Goal: Transaction & Acquisition: Download file/media

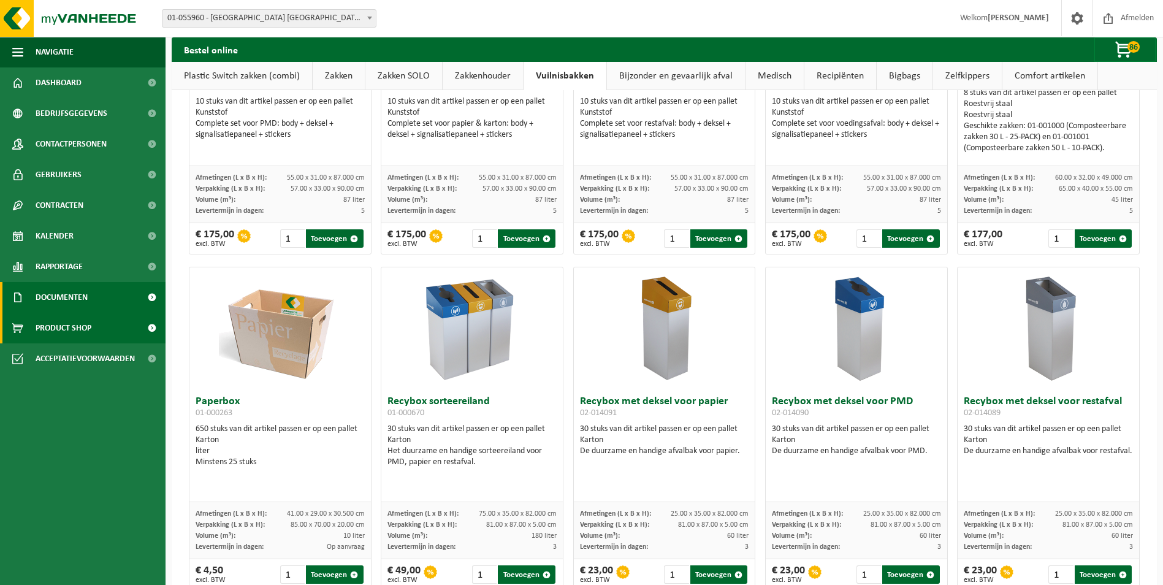
click at [78, 292] on span "Documenten" at bounding box center [62, 297] width 52 height 31
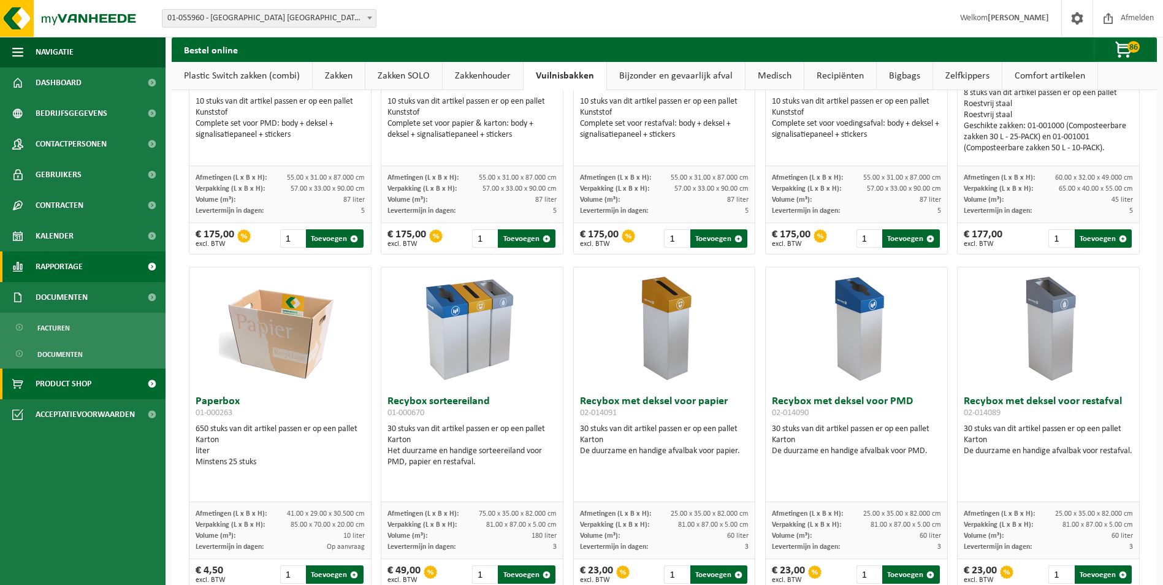
click at [73, 264] on span "Rapportage" at bounding box center [59, 266] width 47 height 31
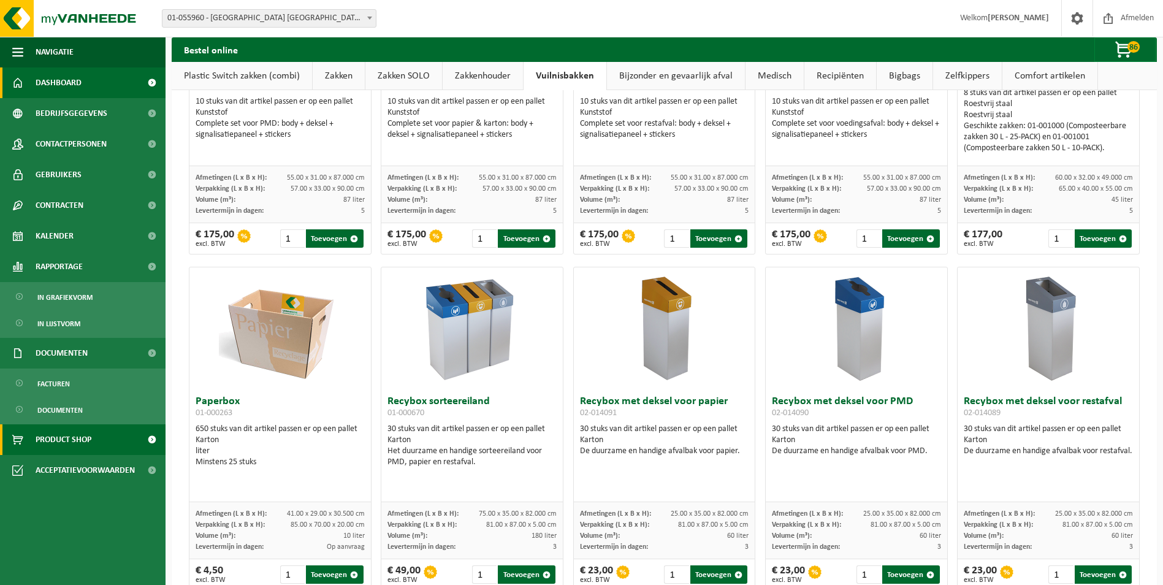
click at [54, 78] on span "Dashboard" at bounding box center [59, 82] width 46 height 31
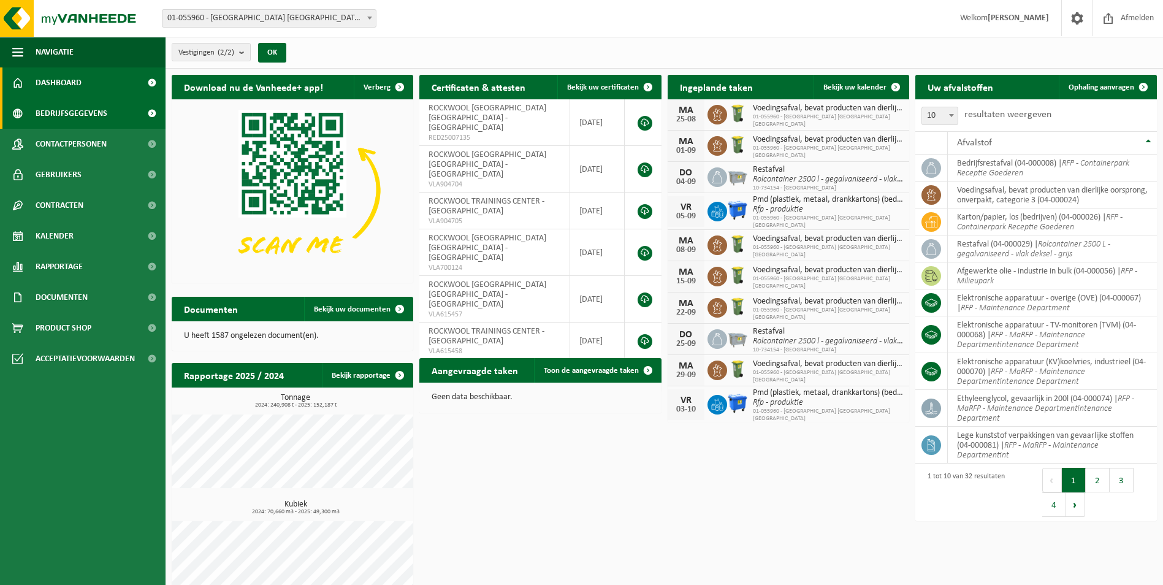
click at [149, 111] on span at bounding box center [152, 113] width 28 height 31
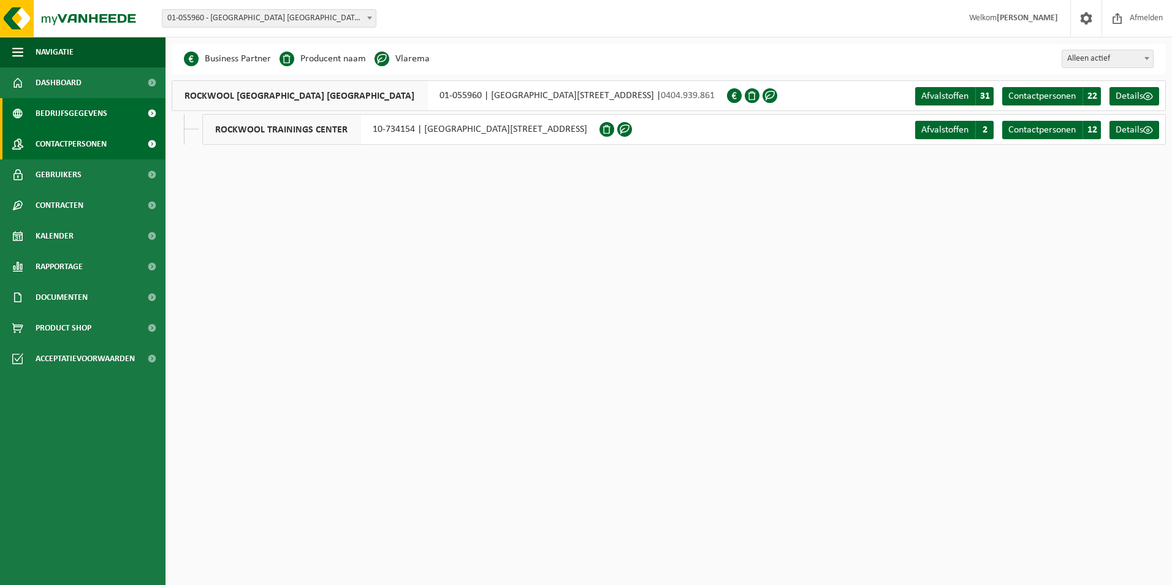
click at [93, 139] on span "Contactpersonen" at bounding box center [71, 144] width 71 height 31
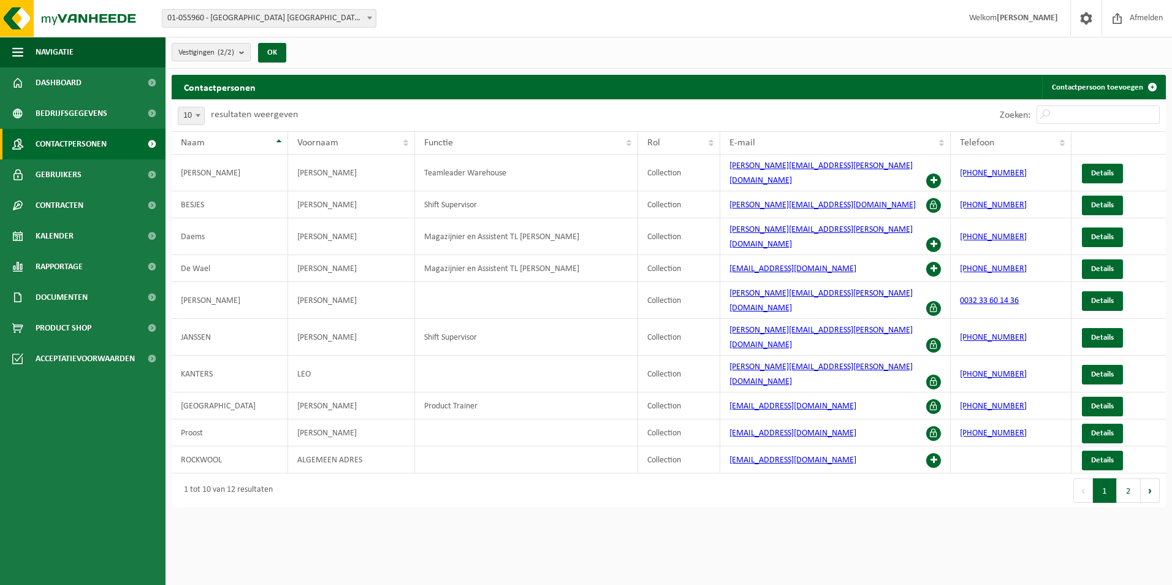
click at [200, 116] on b at bounding box center [198, 115] width 5 height 3
select select "25"
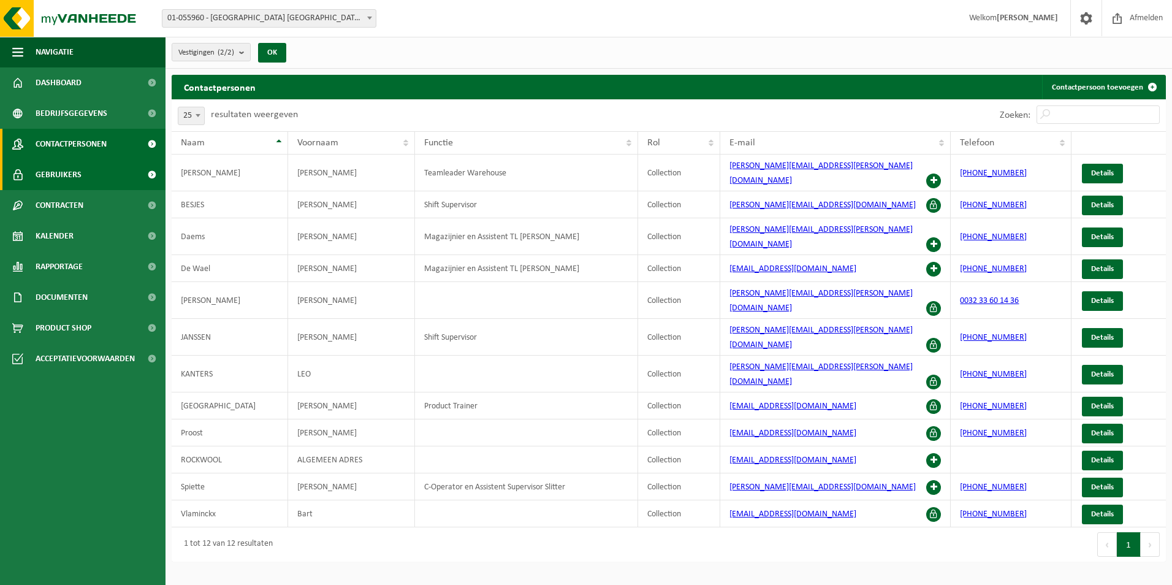
click at [85, 166] on link "Gebruikers" at bounding box center [83, 174] width 166 height 31
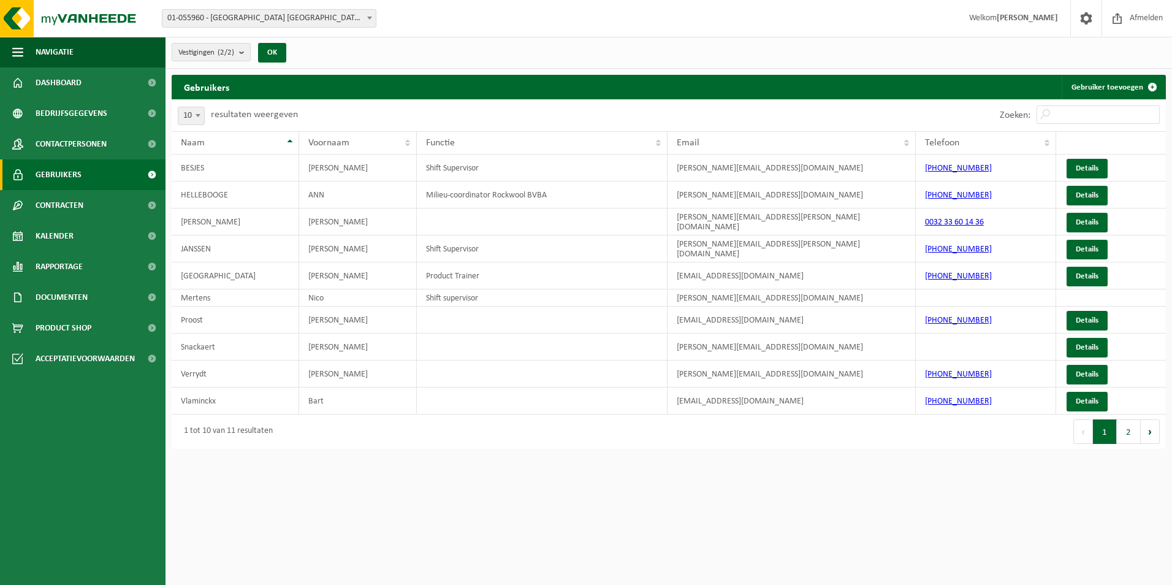
click at [199, 117] on span at bounding box center [198, 115] width 12 height 16
select select "50"
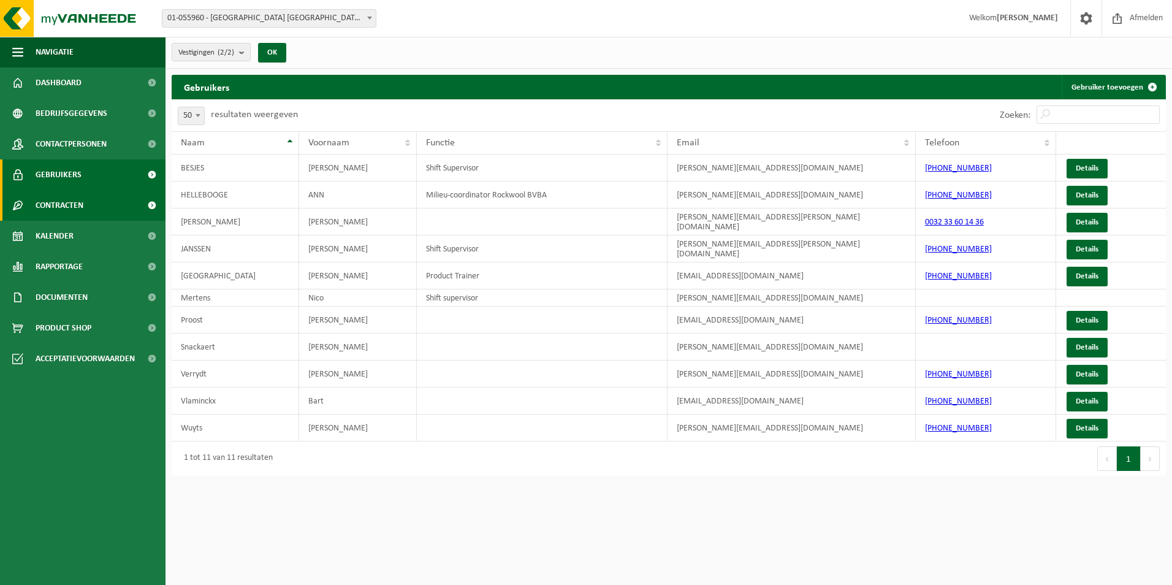
click at [82, 204] on span "Contracten" at bounding box center [60, 205] width 48 height 31
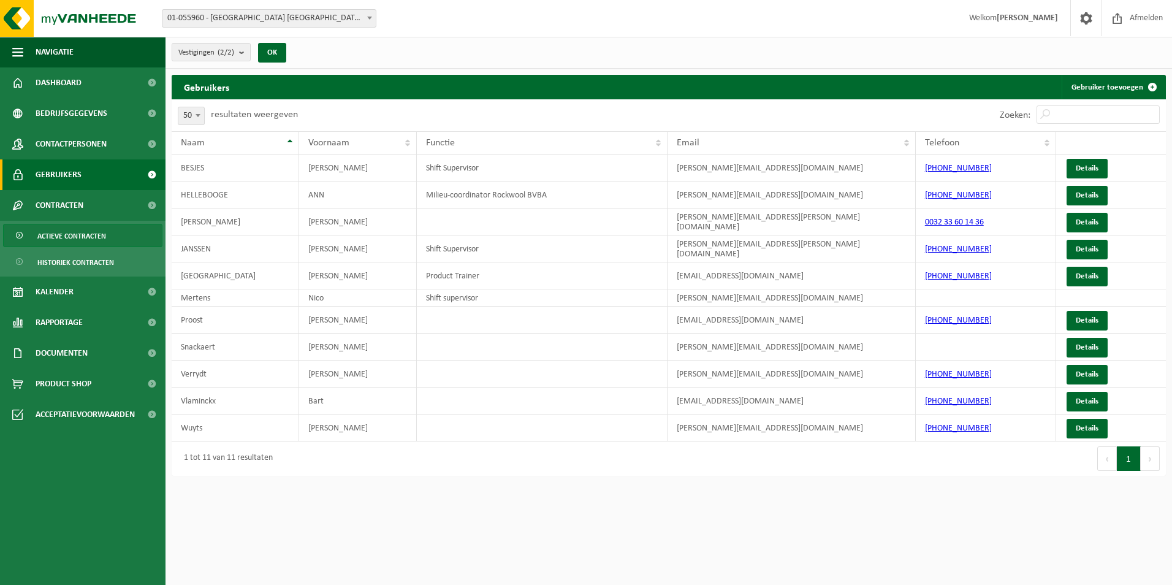
click at [79, 227] on span "Actieve contracten" at bounding box center [71, 235] width 69 height 23
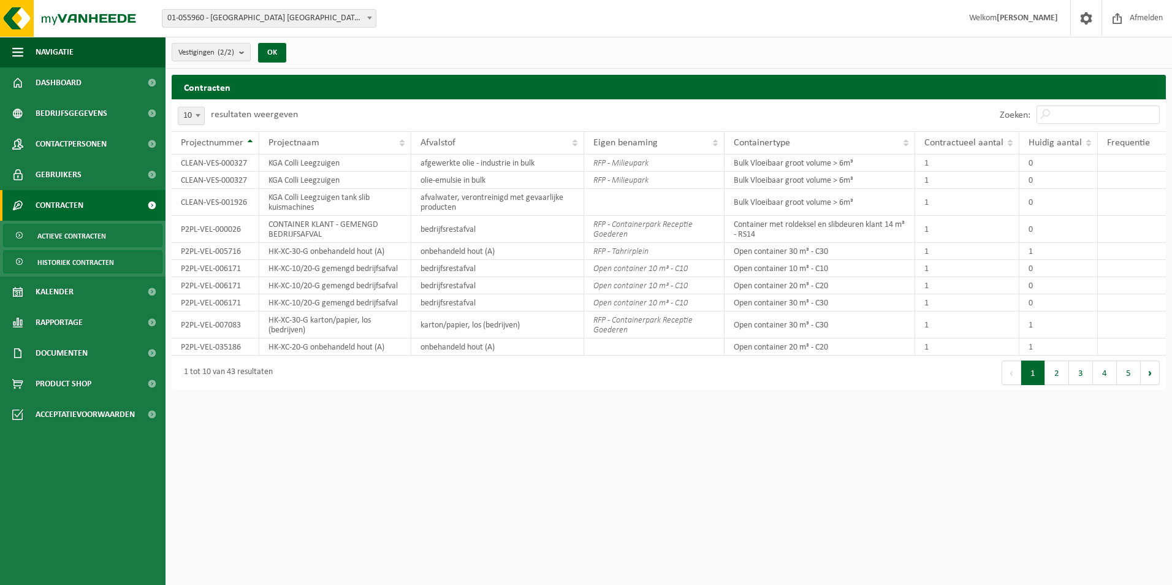
click at [84, 257] on span "Historiek contracten" at bounding box center [75, 262] width 77 height 23
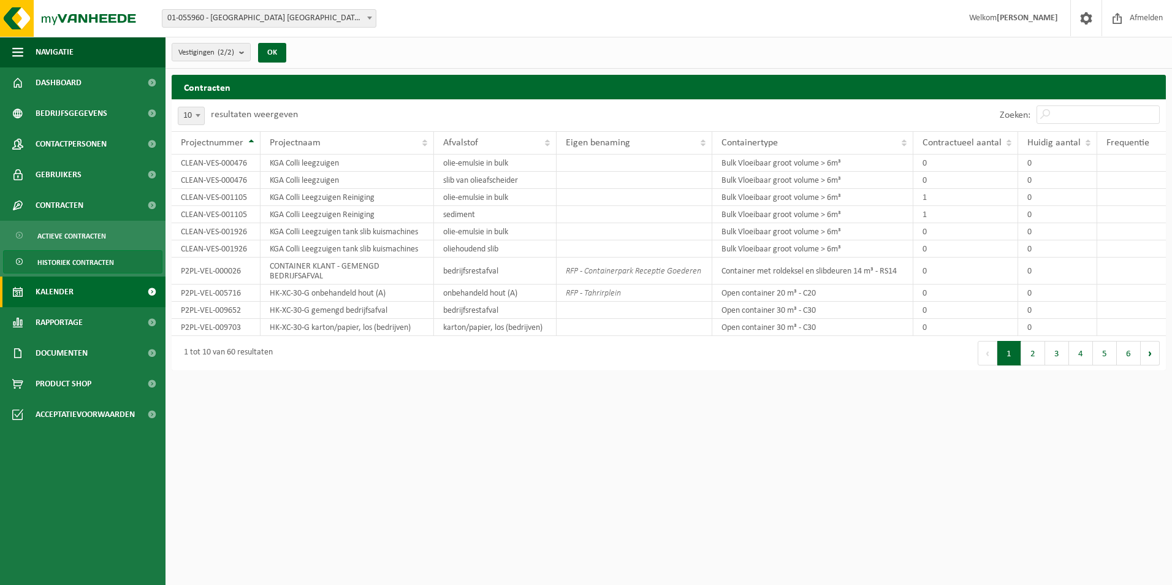
click at [78, 286] on link "Kalender" at bounding box center [83, 291] width 166 height 31
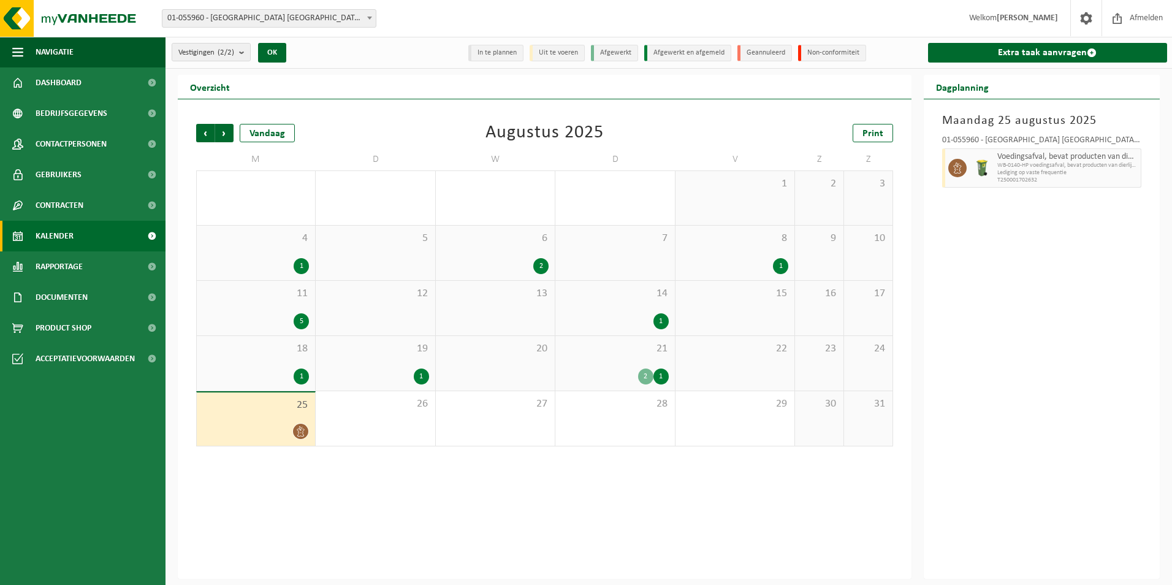
click at [302, 368] on div "1" at bounding box center [301, 376] width 15 height 16
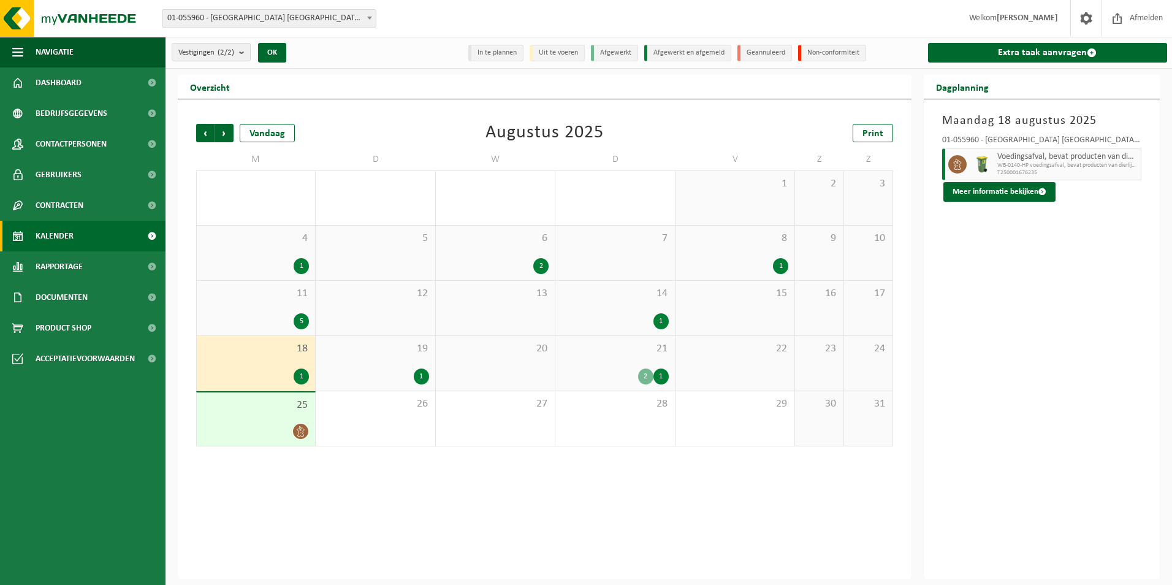
click at [419, 373] on div "1" at bounding box center [421, 376] width 15 height 16
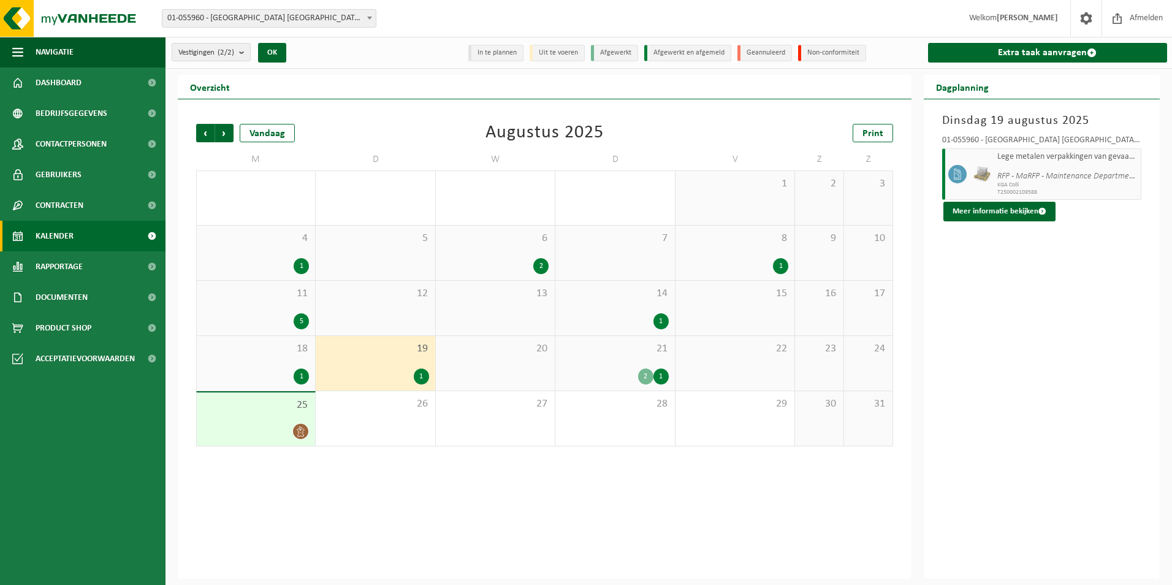
click at [419, 373] on div "1" at bounding box center [421, 376] width 15 height 16
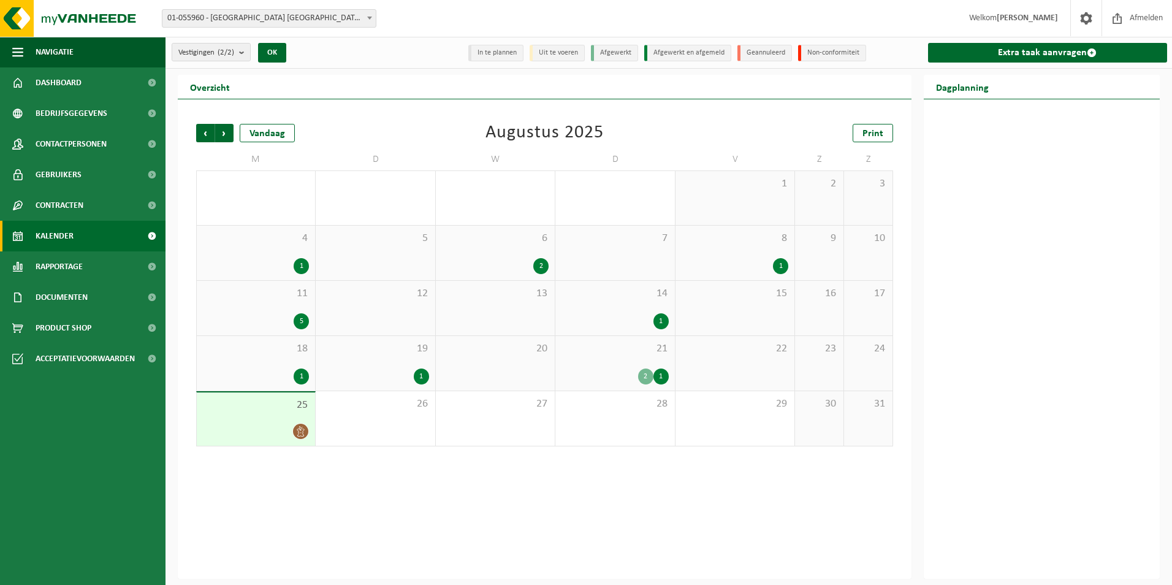
click at [655, 373] on div "1" at bounding box center [661, 376] width 15 height 16
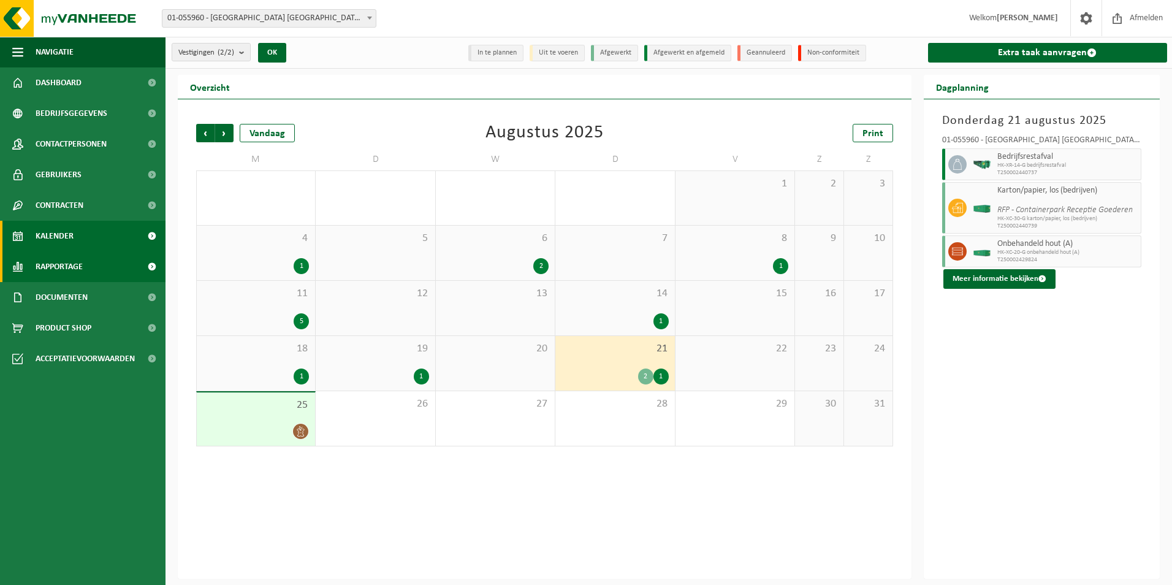
click at [87, 267] on link "Rapportage" at bounding box center [83, 266] width 166 height 31
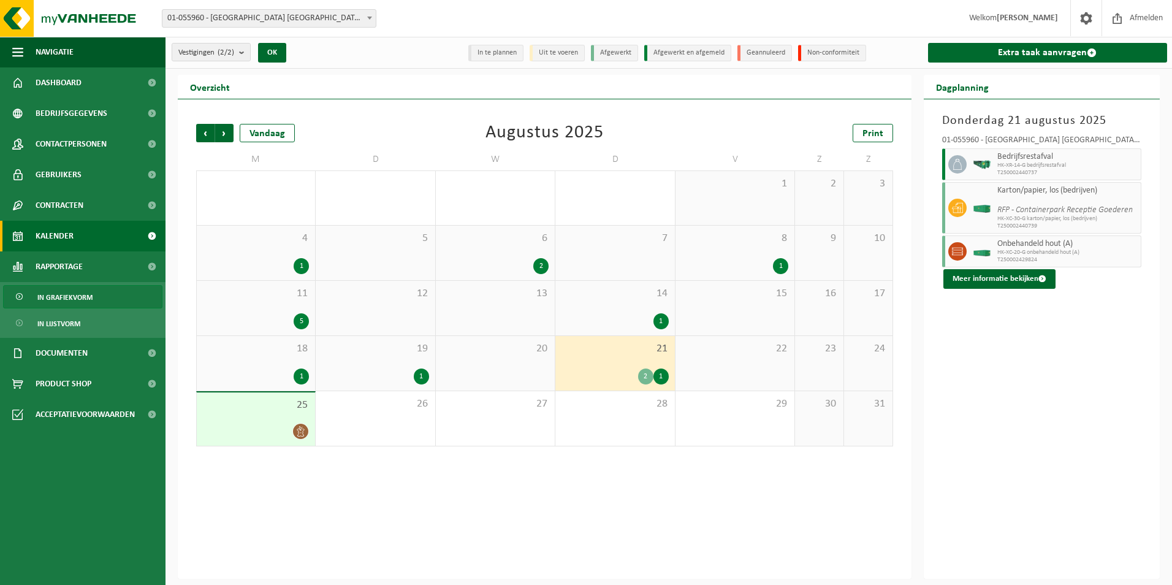
click at [75, 291] on span "In grafiekvorm" at bounding box center [64, 297] width 55 height 23
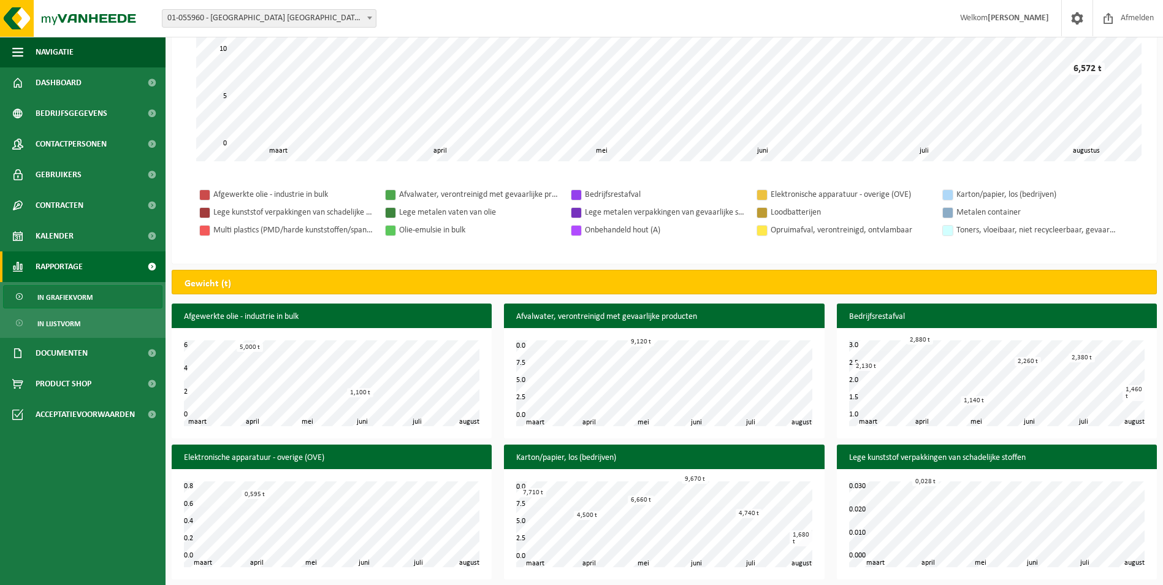
scroll to position [28, 0]
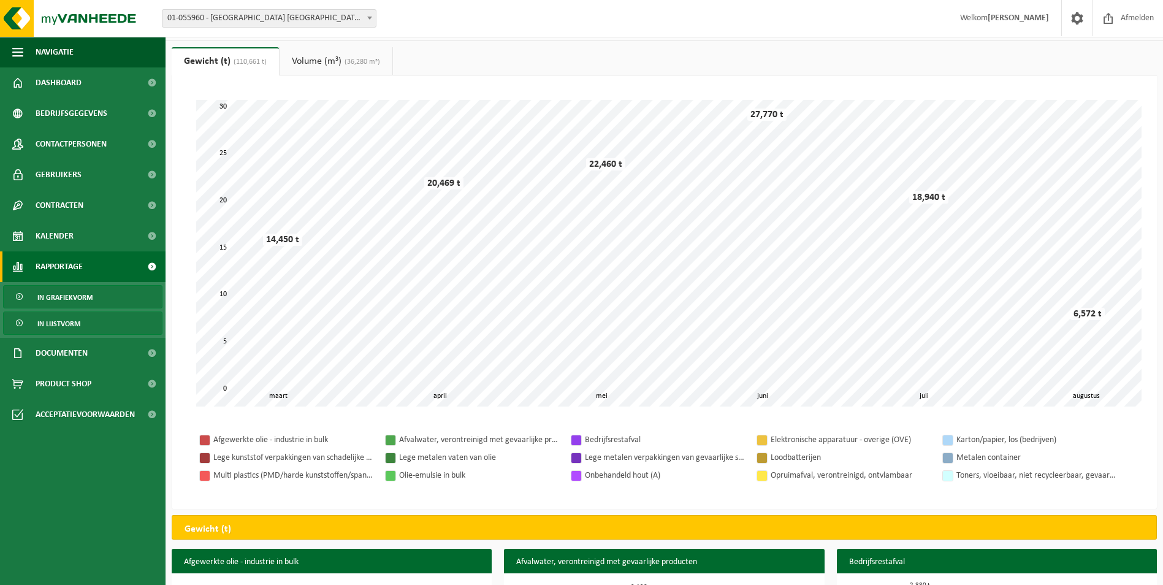
click at [70, 321] on span "In lijstvorm" at bounding box center [58, 323] width 43 height 23
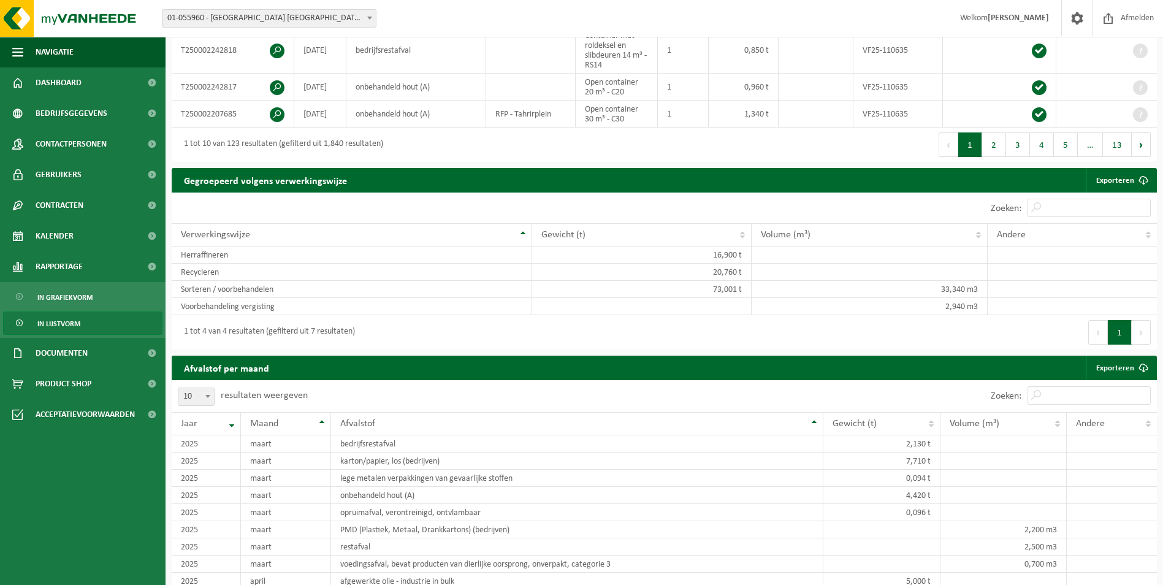
scroll to position [552, 0]
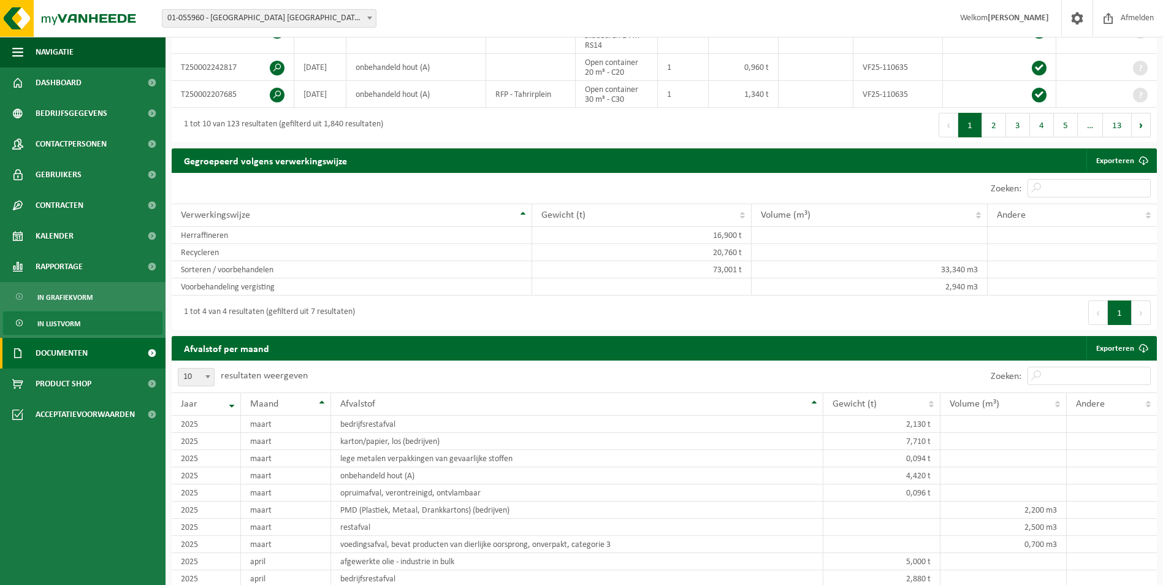
click at [74, 358] on span "Documenten" at bounding box center [62, 353] width 52 height 31
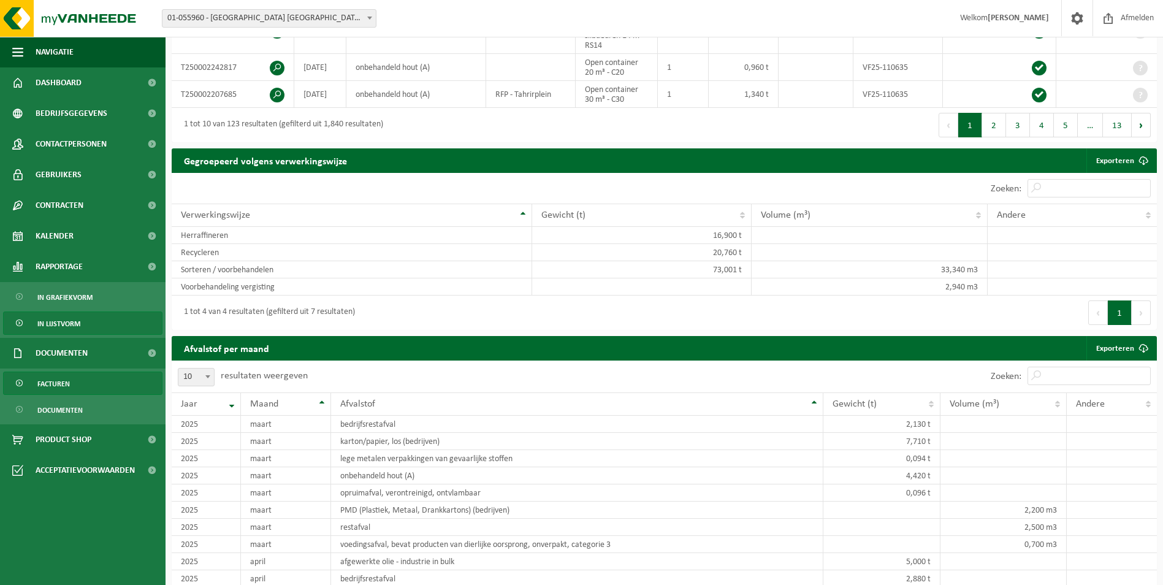
click at [61, 385] on span "Facturen" at bounding box center [53, 383] width 32 height 23
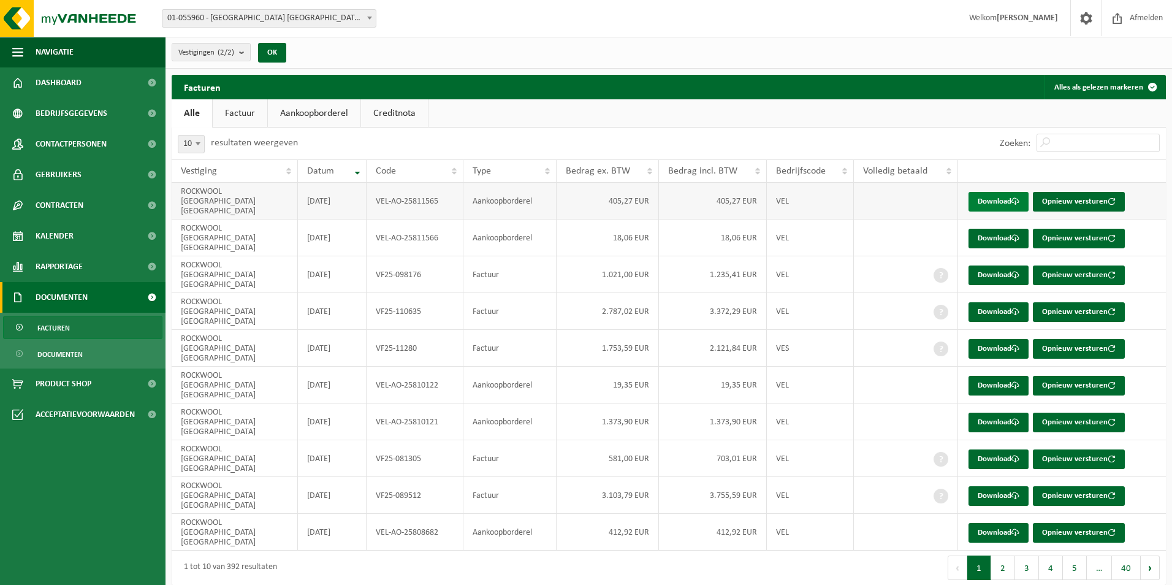
click at [986, 196] on link "Download" at bounding box center [999, 202] width 60 height 20
click at [58, 78] on span "Dashboard" at bounding box center [59, 82] width 46 height 31
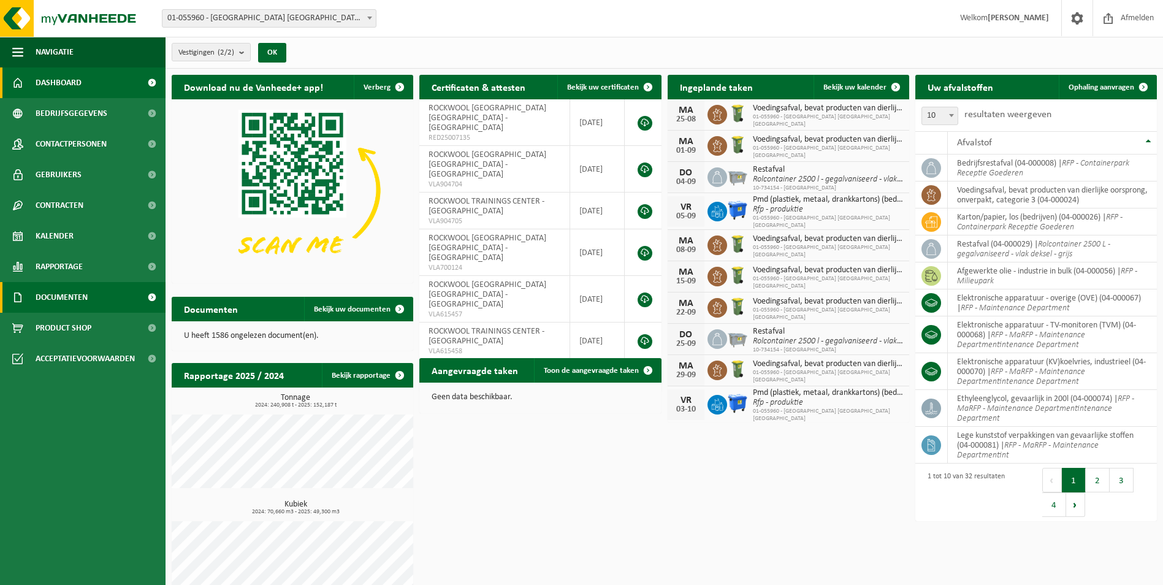
click at [51, 292] on span "Documenten" at bounding box center [62, 297] width 52 height 31
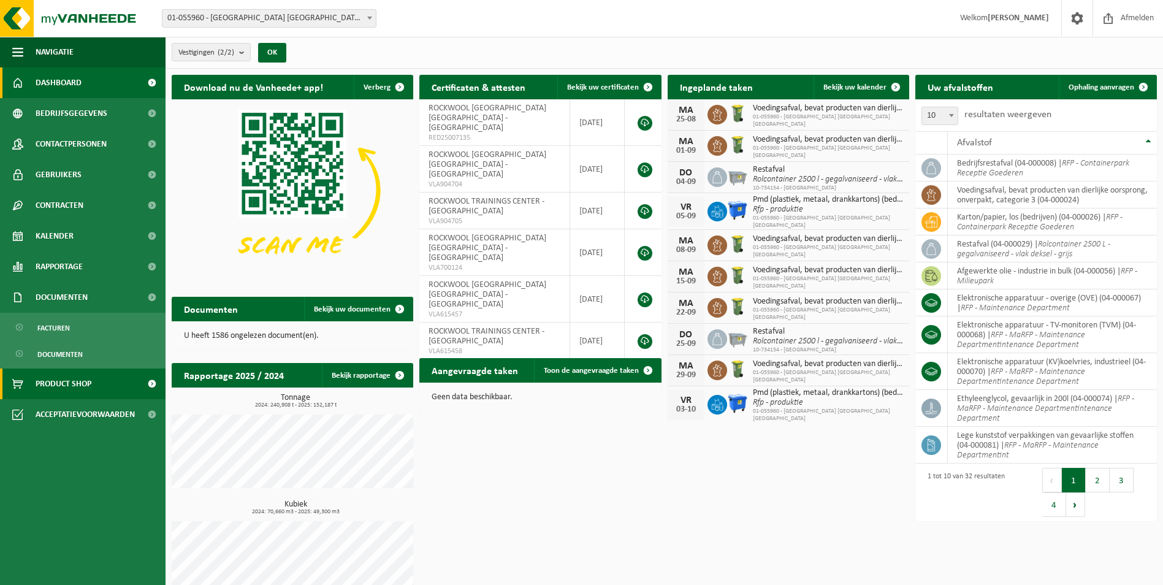
click at [71, 376] on span "Product Shop" at bounding box center [64, 383] width 56 height 31
